Goal: Information Seeking & Learning: Learn about a topic

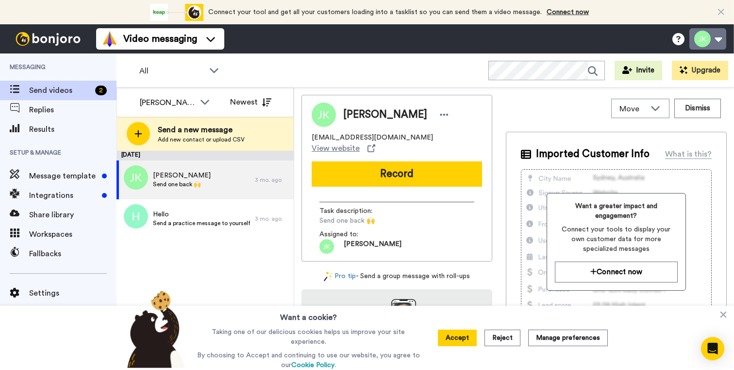
click at [706, 38] on button at bounding box center [708, 38] width 37 height 21
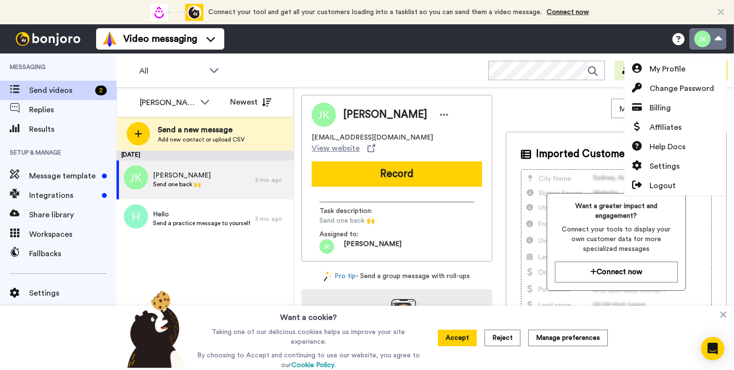
click at [705, 37] on button at bounding box center [708, 38] width 37 height 21
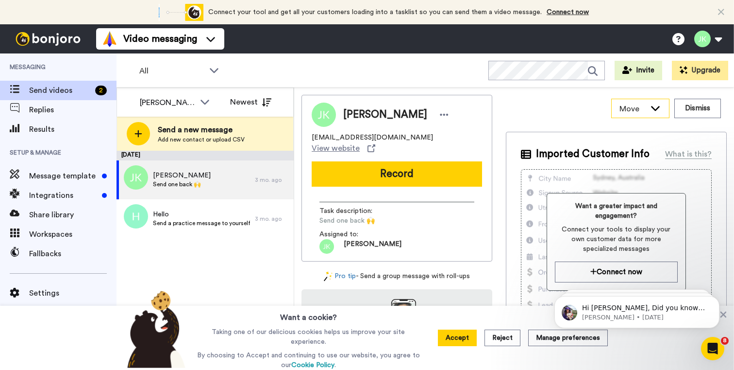
click at [630, 112] on span "Move" at bounding box center [633, 109] width 26 height 12
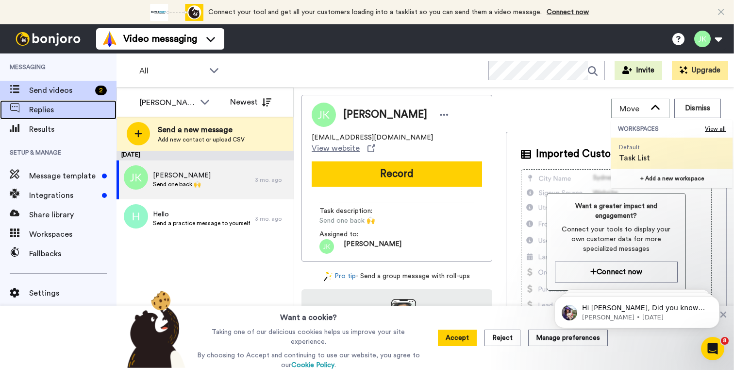
click at [39, 110] on span "Replies" at bounding box center [72, 110] width 87 height 12
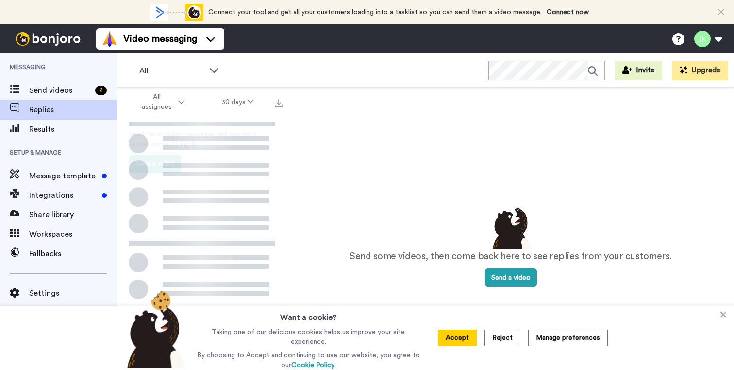
drag, startPoint x: 191, startPoint y: 25, endPoint x: 192, endPoint y: 12, distance: 13.6
click at [192, 12] on icon "animation" at bounding box center [194, 12] width 18 height 18
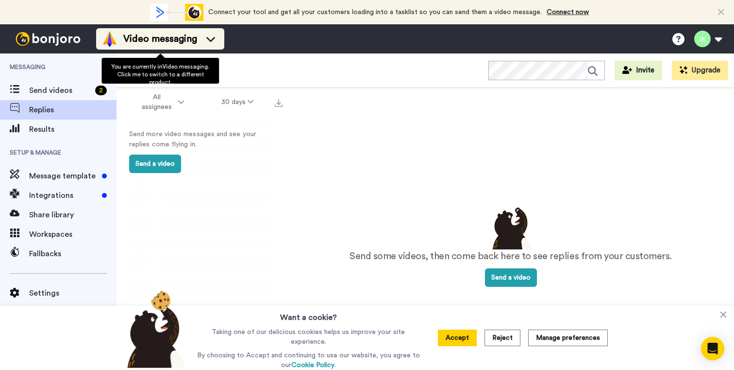
click at [189, 40] on span "Video messaging" at bounding box center [160, 39] width 74 height 14
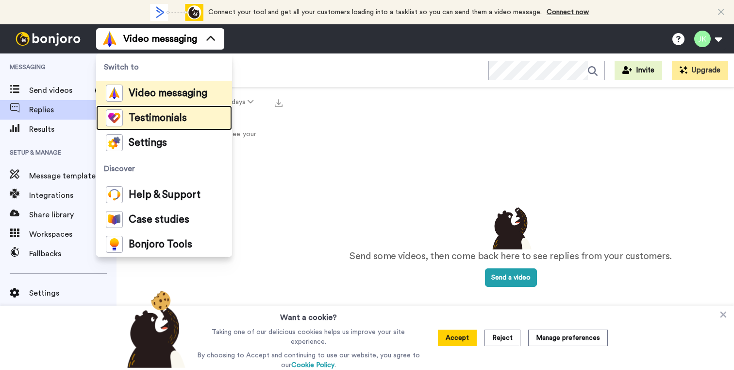
click at [159, 115] on span "Testimonials" at bounding box center [158, 118] width 58 height 10
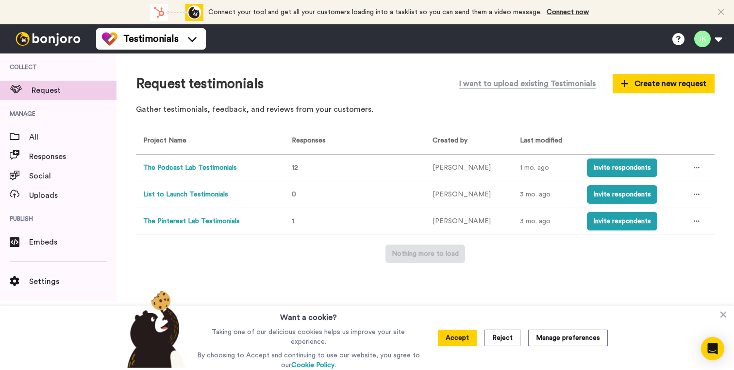
click at [212, 167] on button "The Podcast Lab Testimonials" at bounding box center [190, 168] width 94 height 10
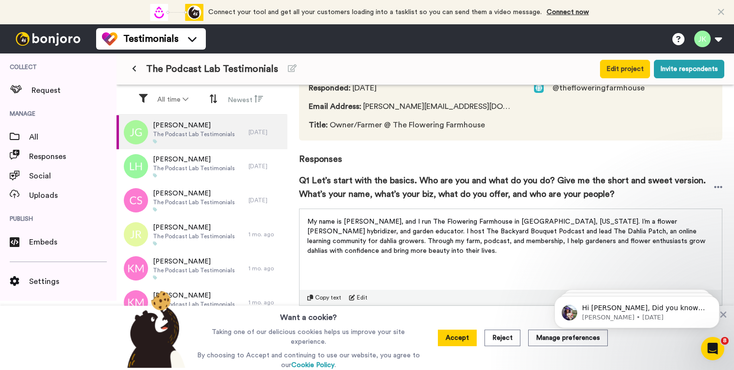
scroll to position [116, 0]
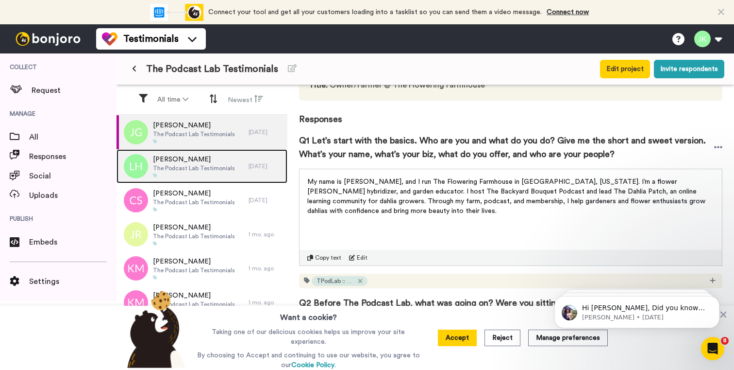
click at [230, 167] on div "[PERSON_NAME] The Podcast Lab Testimonials" at bounding box center [183, 166] width 132 height 34
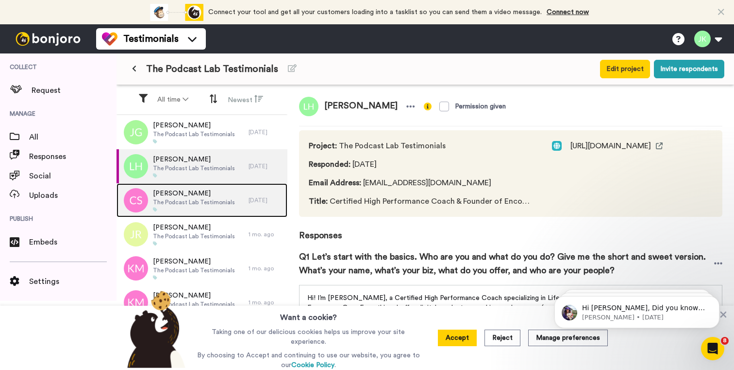
click at [222, 199] on span "The Podcast Lab Testimonials" at bounding box center [194, 202] width 82 height 8
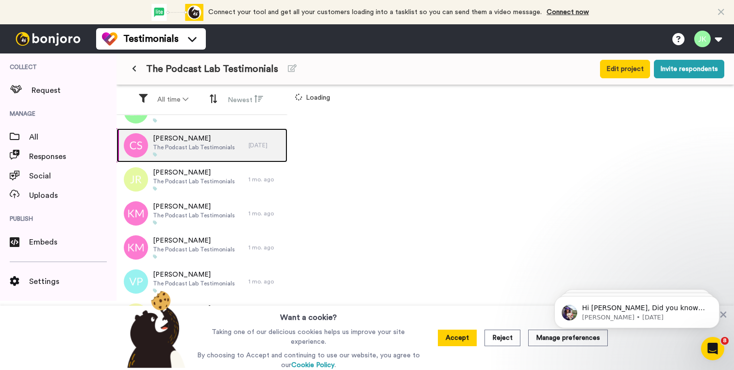
scroll to position [65, 0]
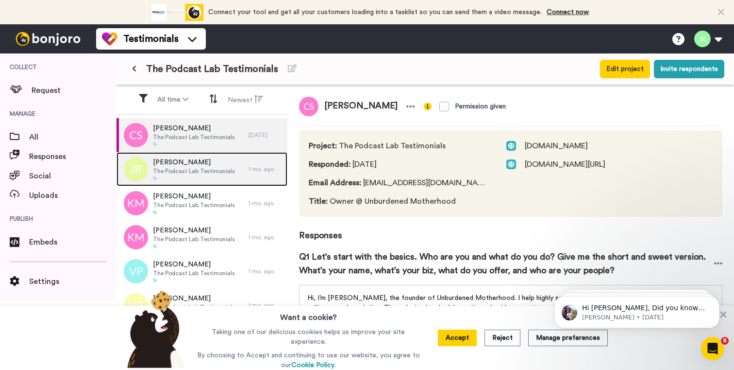
click at [212, 177] on div at bounding box center [194, 178] width 82 height 5
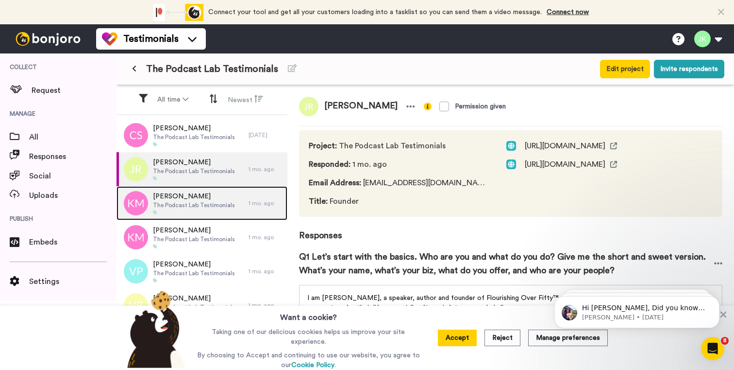
click at [225, 216] on div "[PERSON_NAME] The Podcast Lab Testimonials" at bounding box center [183, 203] width 132 height 34
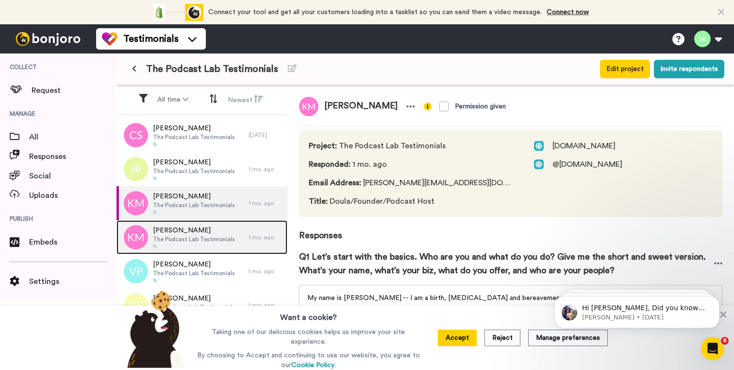
click at [224, 239] on span "The Podcast Lab Testimonials" at bounding box center [194, 239] width 82 height 8
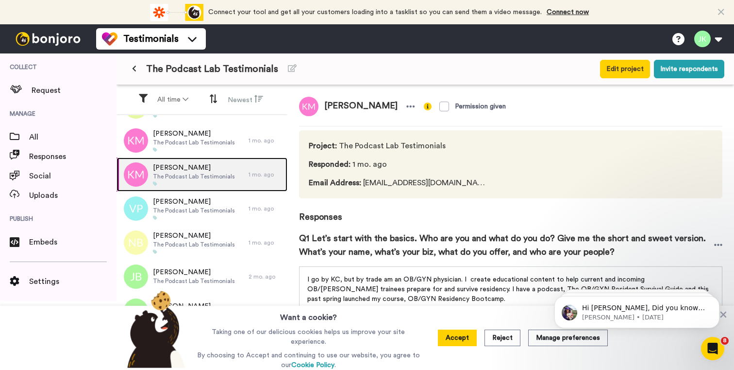
scroll to position [152, 0]
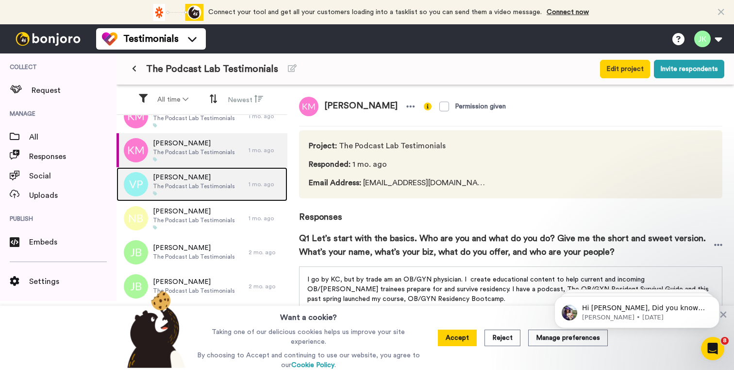
click at [216, 195] on div at bounding box center [194, 193] width 82 height 5
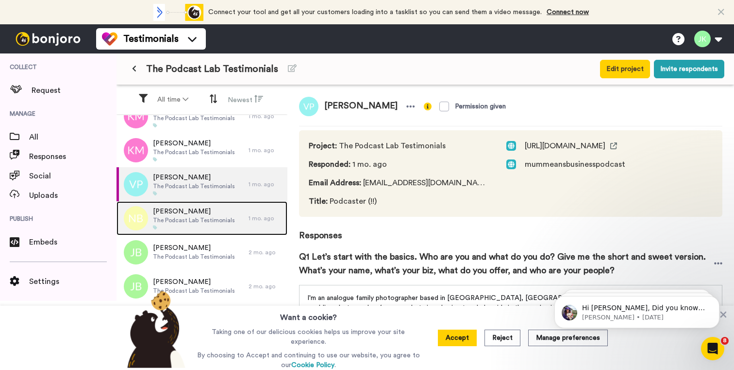
click at [215, 223] on span "The Podcast Lab Testimonials" at bounding box center [194, 220] width 82 height 8
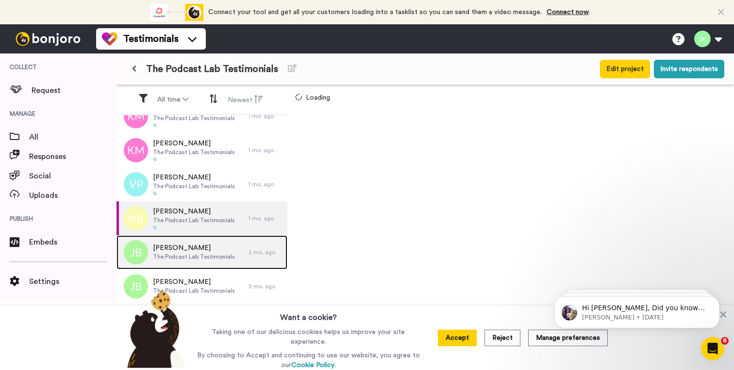
click at [215, 252] on span "[PERSON_NAME]" at bounding box center [194, 248] width 82 height 10
